Goal: Check status

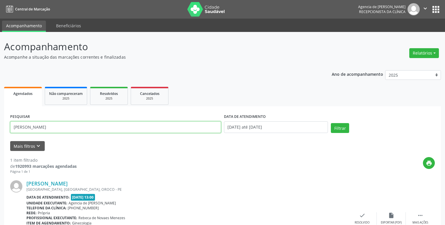
click at [37, 127] on input "[PERSON_NAME]" at bounding box center [115, 127] width 211 height 12
drag, startPoint x: 92, startPoint y: 127, endPoint x: -15, endPoint y: 104, distance: 109.1
click at [10, 121] on input "[PERSON_NAME] do soClarice [PERSON_NAME]" at bounding box center [115, 127] width 211 height 12
type input "Clarice [PERSON_NAME]"
click at [334, 127] on button "Filtrar" at bounding box center [340, 128] width 18 height 10
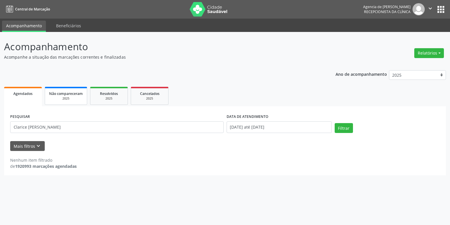
click at [57, 97] on div "2025" at bounding box center [66, 98] width 34 height 4
click at [25, 94] on span "Agendados" at bounding box center [22, 93] width 19 height 5
click at [298, 126] on input "[DATE]" at bounding box center [278, 127] width 105 height 12
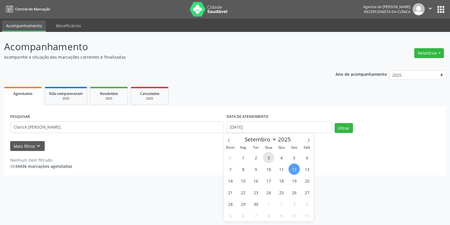
click at [270, 158] on span "3" at bounding box center [268, 157] width 11 height 11
type input "[DATE]"
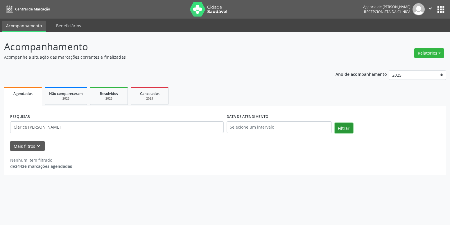
click at [343, 129] on button "Filtrar" at bounding box center [343, 128] width 18 height 10
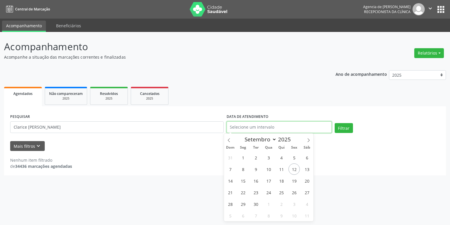
click at [307, 130] on input "text" at bounding box center [278, 127] width 105 height 12
click at [242, 159] on span "1" at bounding box center [242, 157] width 11 height 11
type input "[DATE]"
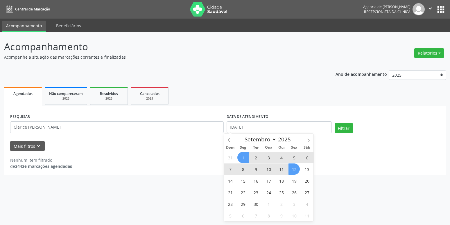
click at [294, 170] on span "12" at bounding box center [293, 168] width 11 height 11
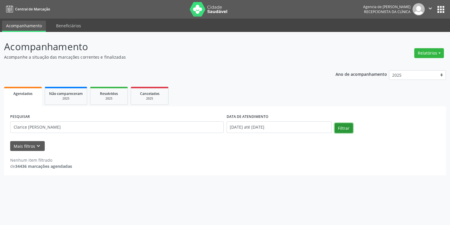
click at [340, 127] on button "Filtrar" at bounding box center [343, 128] width 18 height 10
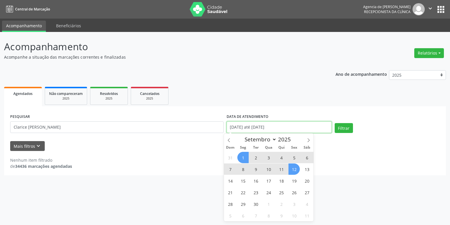
click at [285, 129] on input "[DATE] até [DATE]" at bounding box center [278, 127] width 105 height 12
click at [228, 139] on icon at bounding box center [229, 140] width 4 height 4
select select "7"
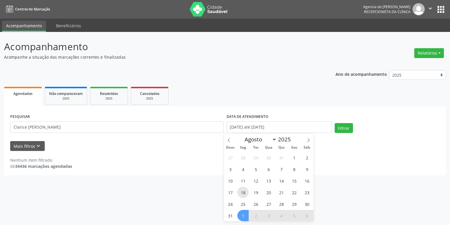
click at [244, 192] on span "18" at bounding box center [242, 192] width 11 height 11
type input "[DATE]"
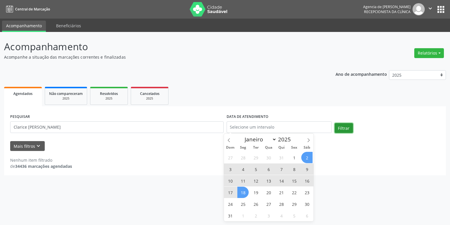
click at [337, 126] on button "Filtrar" at bounding box center [343, 128] width 18 height 10
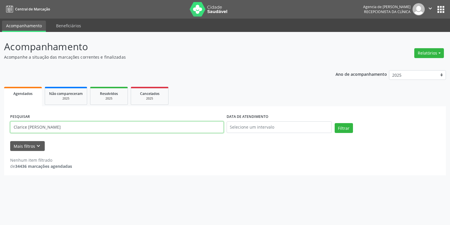
click at [24, 126] on input "Clarice [PERSON_NAME]" at bounding box center [116, 127] width 213 height 12
type input "Clarise [PERSON_NAME]"
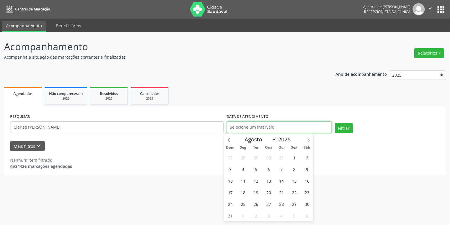
click at [277, 125] on input "text" at bounding box center [278, 127] width 105 height 12
click at [293, 159] on span "1" at bounding box center [293, 157] width 11 height 11
type input "01/08/2025"
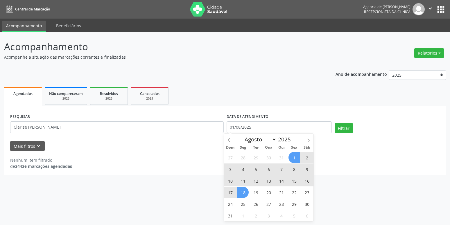
click at [244, 193] on span "18" at bounding box center [242, 192] width 11 height 11
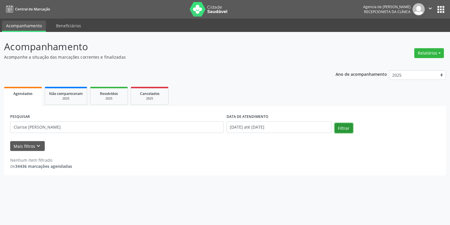
click at [342, 129] on button "Filtrar" at bounding box center [343, 128] width 18 height 10
click at [24, 126] on input "Clarise [PERSON_NAME]" at bounding box center [116, 127] width 213 height 12
type input "[PERSON_NAME]"
click at [349, 128] on button "Filtrar" at bounding box center [343, 128] width 18 height 10
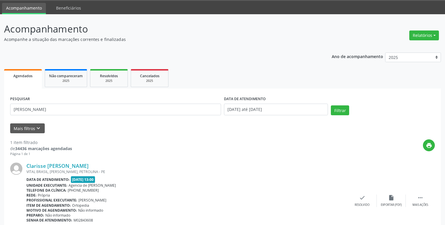
scroll to position [48, 0]
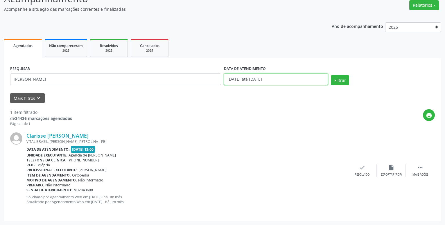
click at [288, 82] on input "[DATE] até [DATE]" at bounding box center [276, 79] width 104 height 12
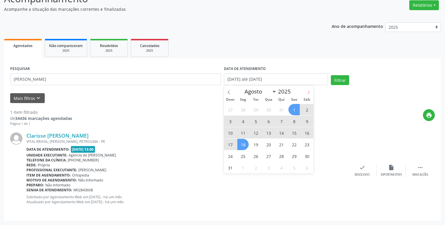
click at [308, 90] on span at bounding box center [308, 91] width 10 height 10
select select "8"
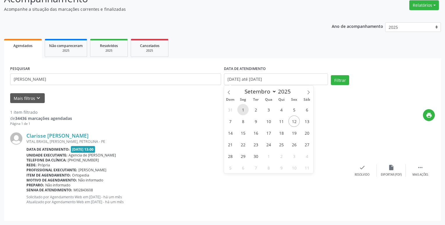
click at [243, 108] on span "1" at bounding box center [242, 109] width 11 height 11
type input "[DATE]"
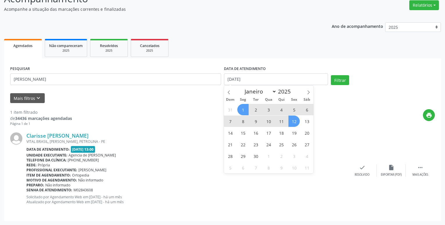
click at [295, 121] on span "12" at bounding box center [293, 121] width 11 height 11
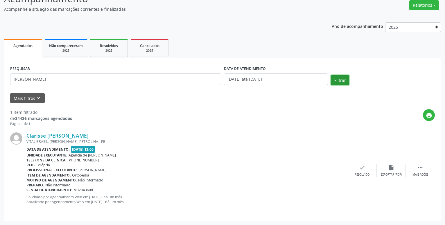
click at [340, 84] on button "Filtrar" at bounding box center [340, 80] width 18 height 10
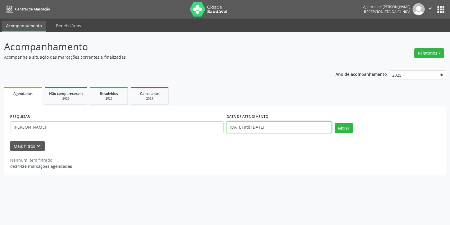
click at [291, 129] on input "[DATE] até [DATE]" at bounding box center [278, 127] width 105 height 12
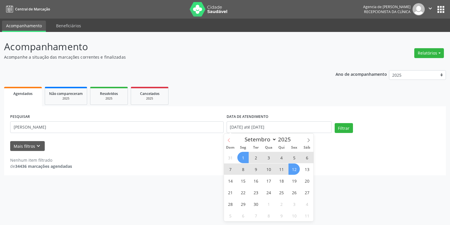
click at [228, 140] on icon at bounding box center [229, 140] width 4 height 4
select select "7"
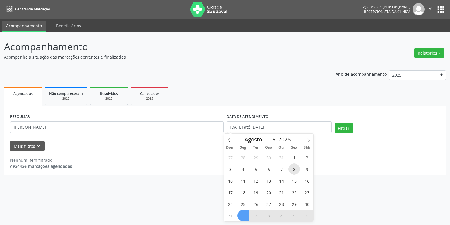
click at [294, 166] on span "8" at bounding box center [293, 168] width 11 height 11
type input "[DATE]"
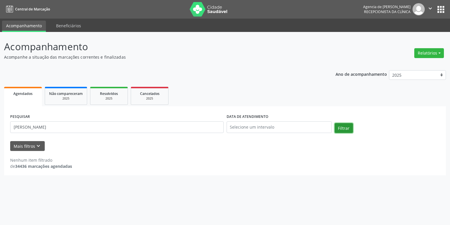
click at [345, 128] on button "Filtrar" at bounding box center [343, 128] width 18 height 10
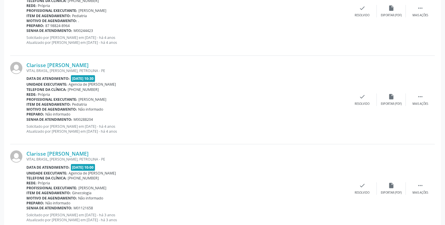
scroll to position [89, 0]
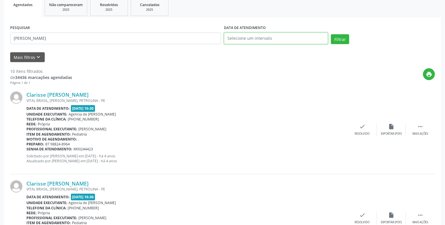
click at [255, 40] on input "text" at bounding box center [276, 39] width 104 height 12
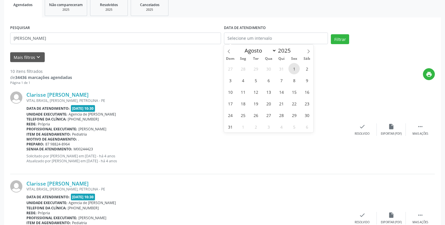
click at [293, 69] on span "1" at bounding box center [293, 68] width 11 height 11
type input "01/08/2025"
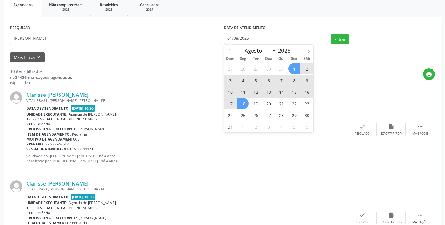
click at [246, 103] on span "18" at bounding box center [242, 103] width 11 height 11
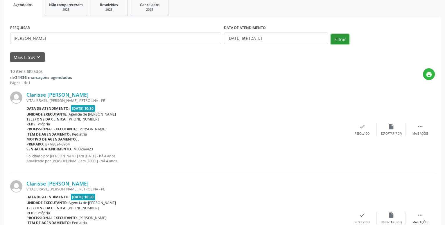
click at [341, 41] on button "Filtrar" at bounding box center [340, 39] width 18 height 10
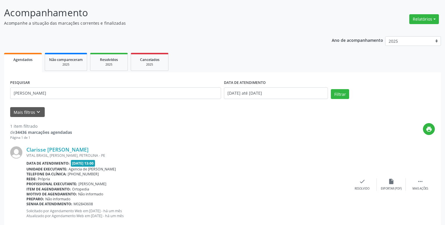
scroll to position [48, 0]
